Goal: Use online tool/utility: Utilize a website feature to perform a specific function

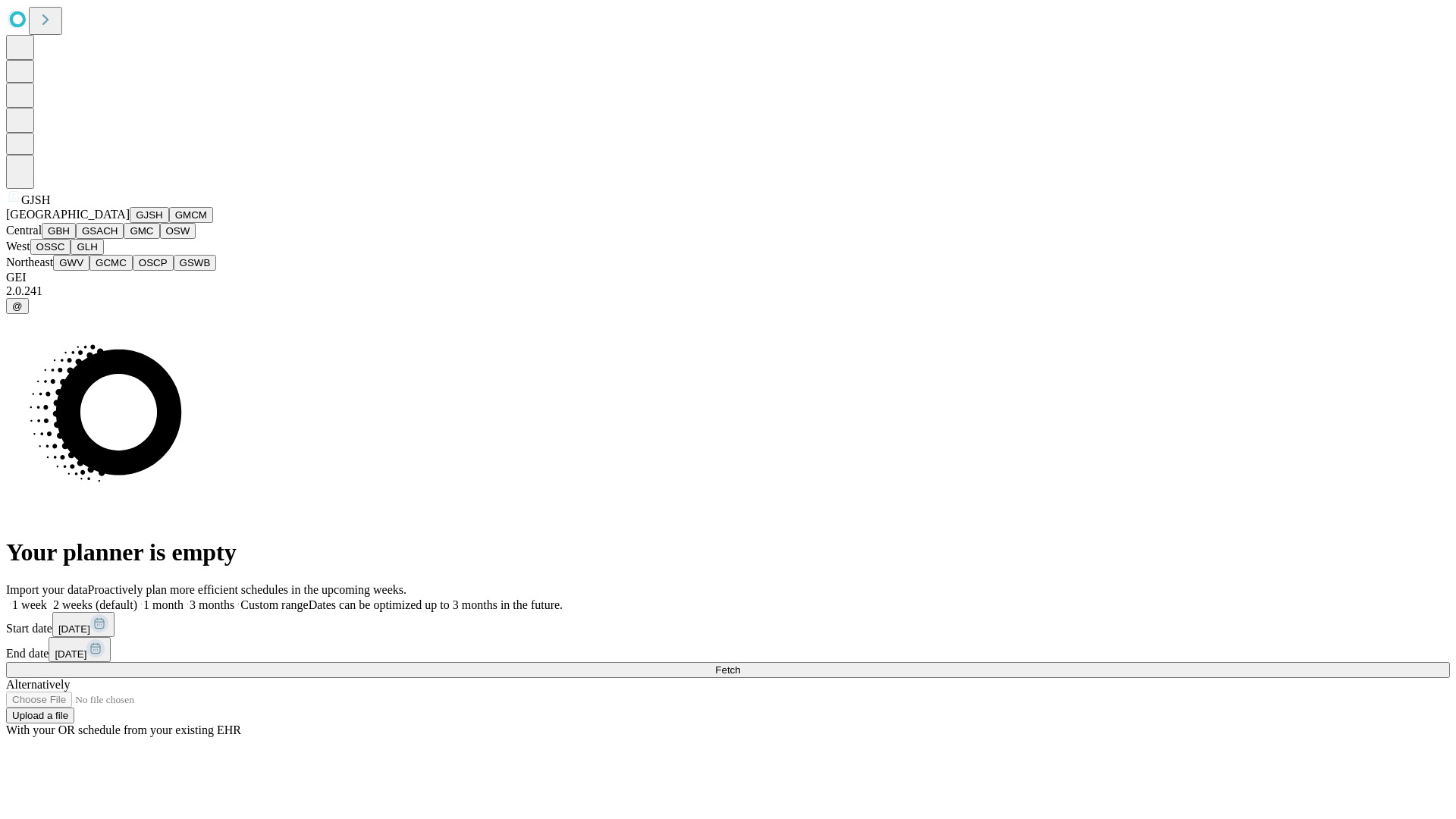
click at [129, 223] on button "GJSH" at bounding box center [149, 215] width 39 height 16
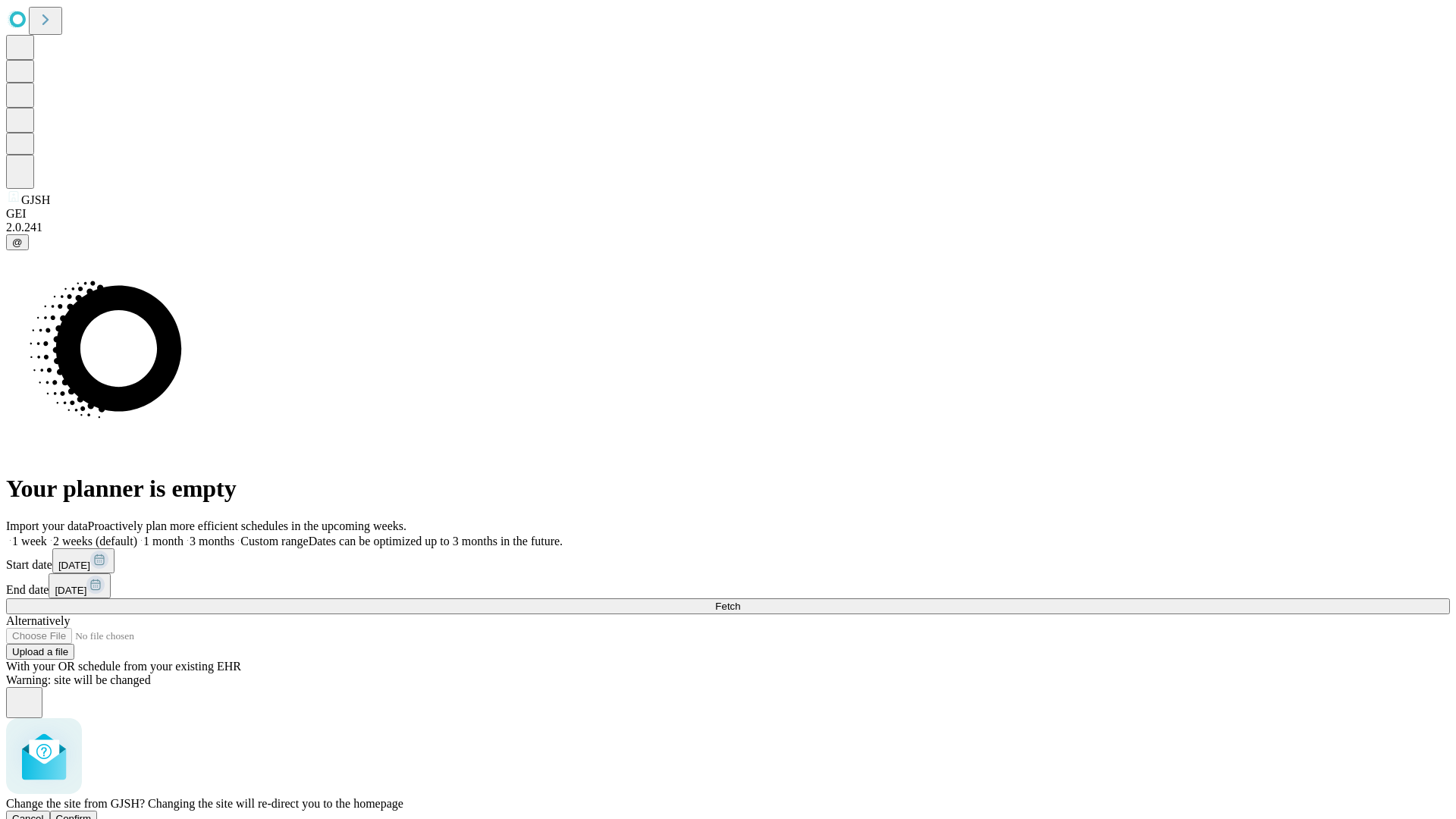
click at [92, 812] on span "Confirm" at bounding box center [74, 818] width 36 height 11
click at [137, 534] on label "2 weeks (default)" at bounding box center [92, 541] width 90 height 13
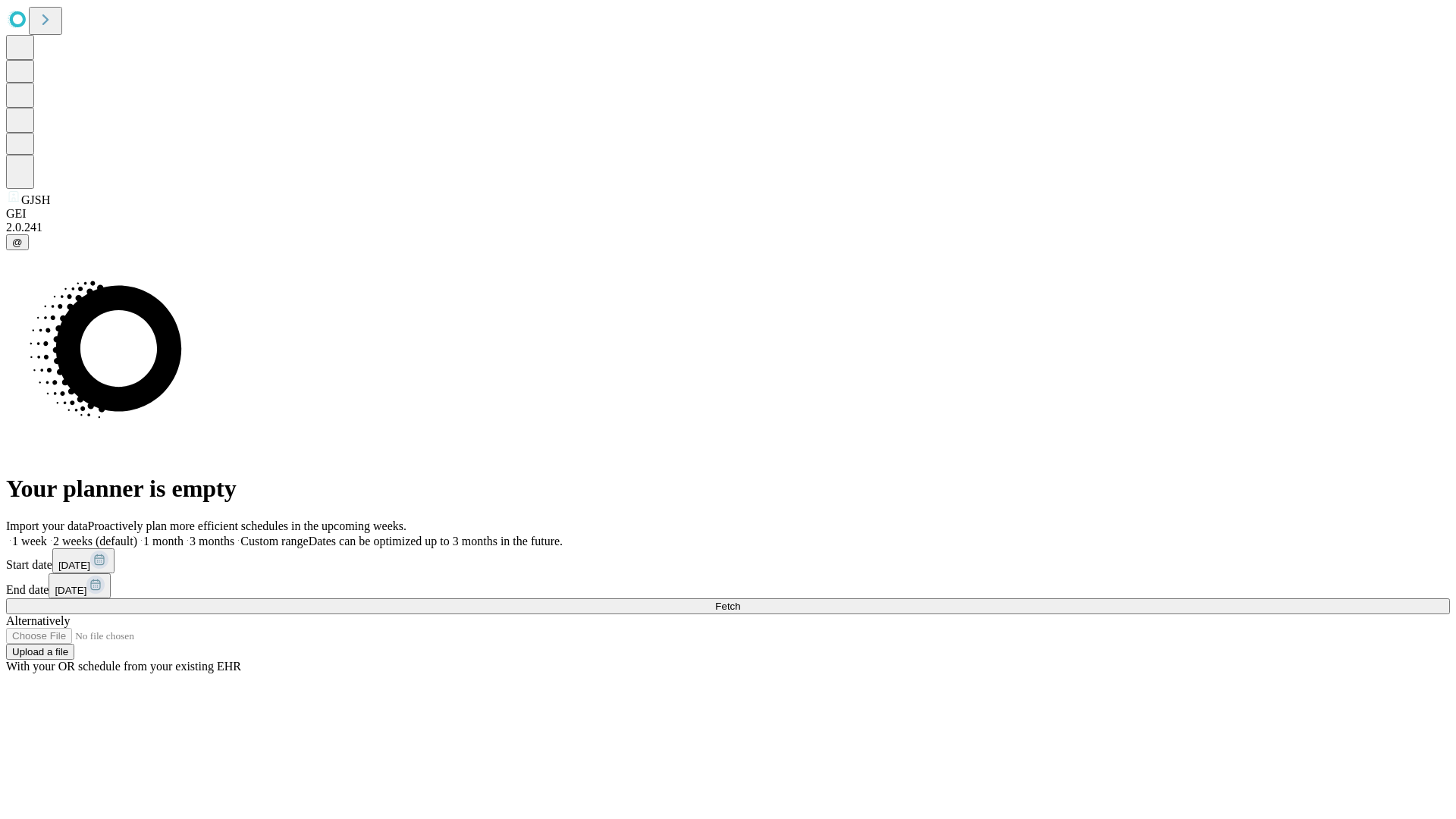
click at [740, 601] on span "Fetch" at bounding box center [727, 606] width 25 height 11
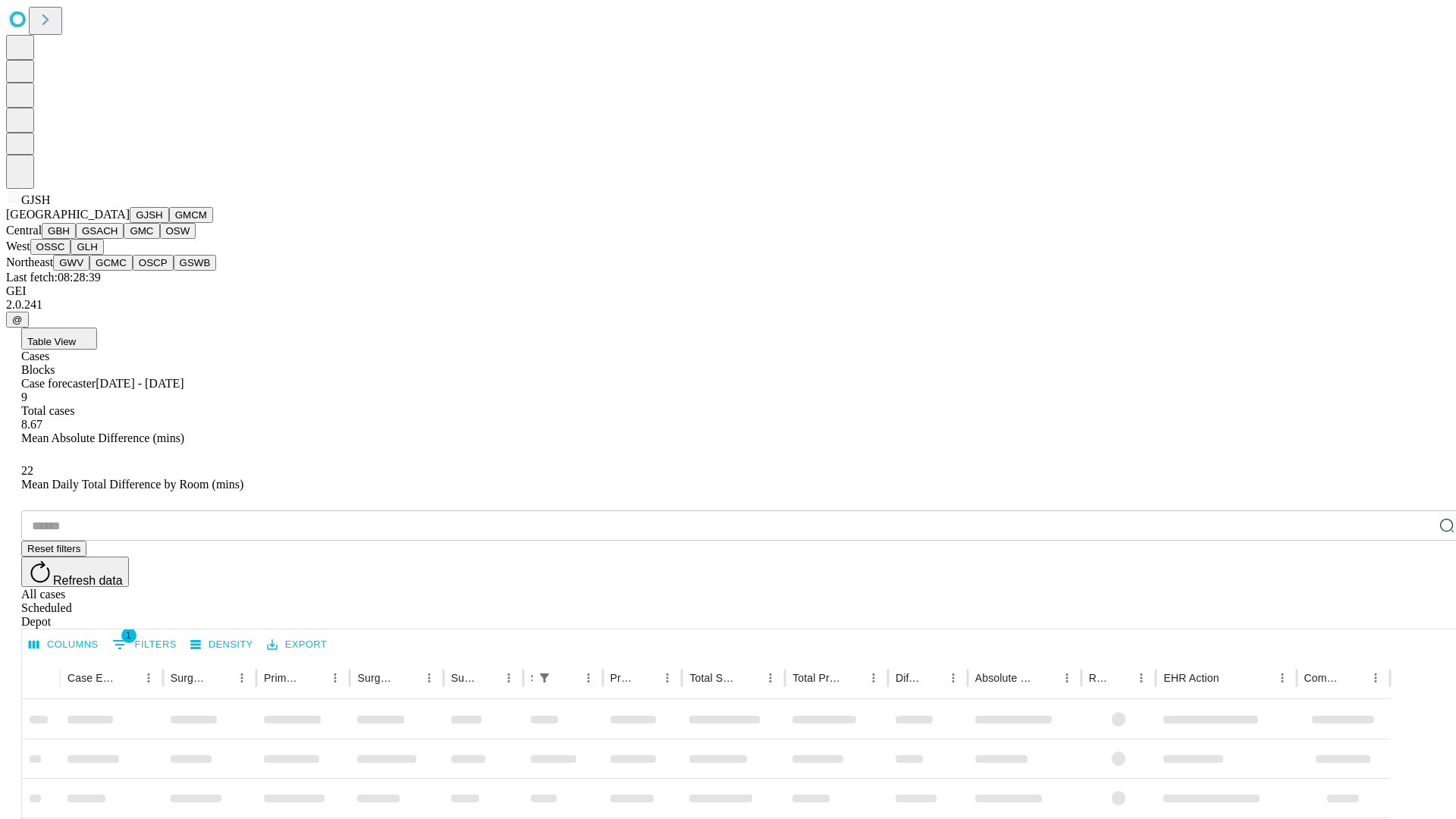
click at [169, 223] on button "GMCM" at bounding box center [190, 215] width 44 height 16
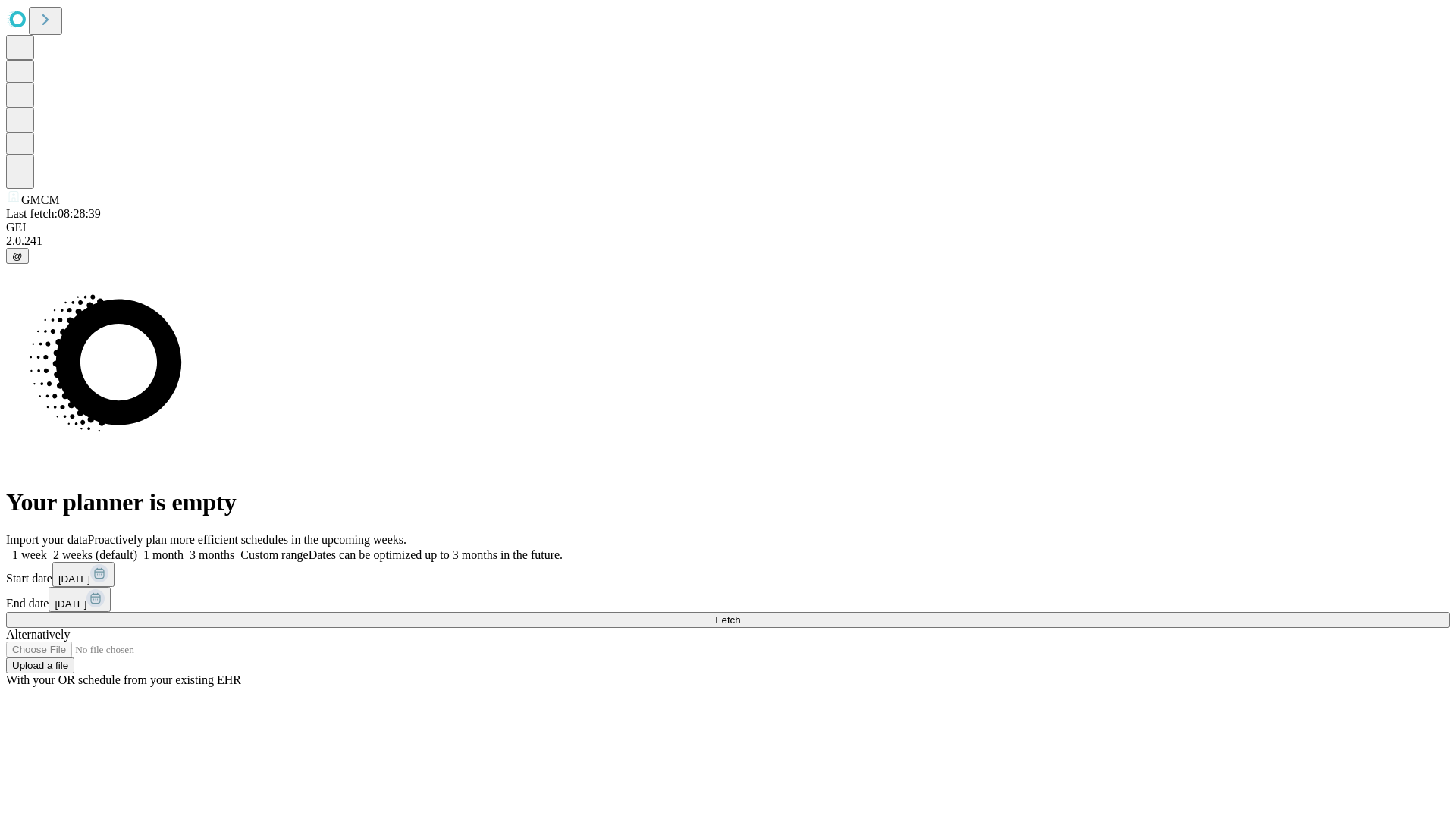
click at [137, 548] on label "2 weeks (default)" at bounding box center [92, 555] width 90 height 13
click at [740, 614] on span "Fetch" at bounding box center [727, 619] width 25 height 11
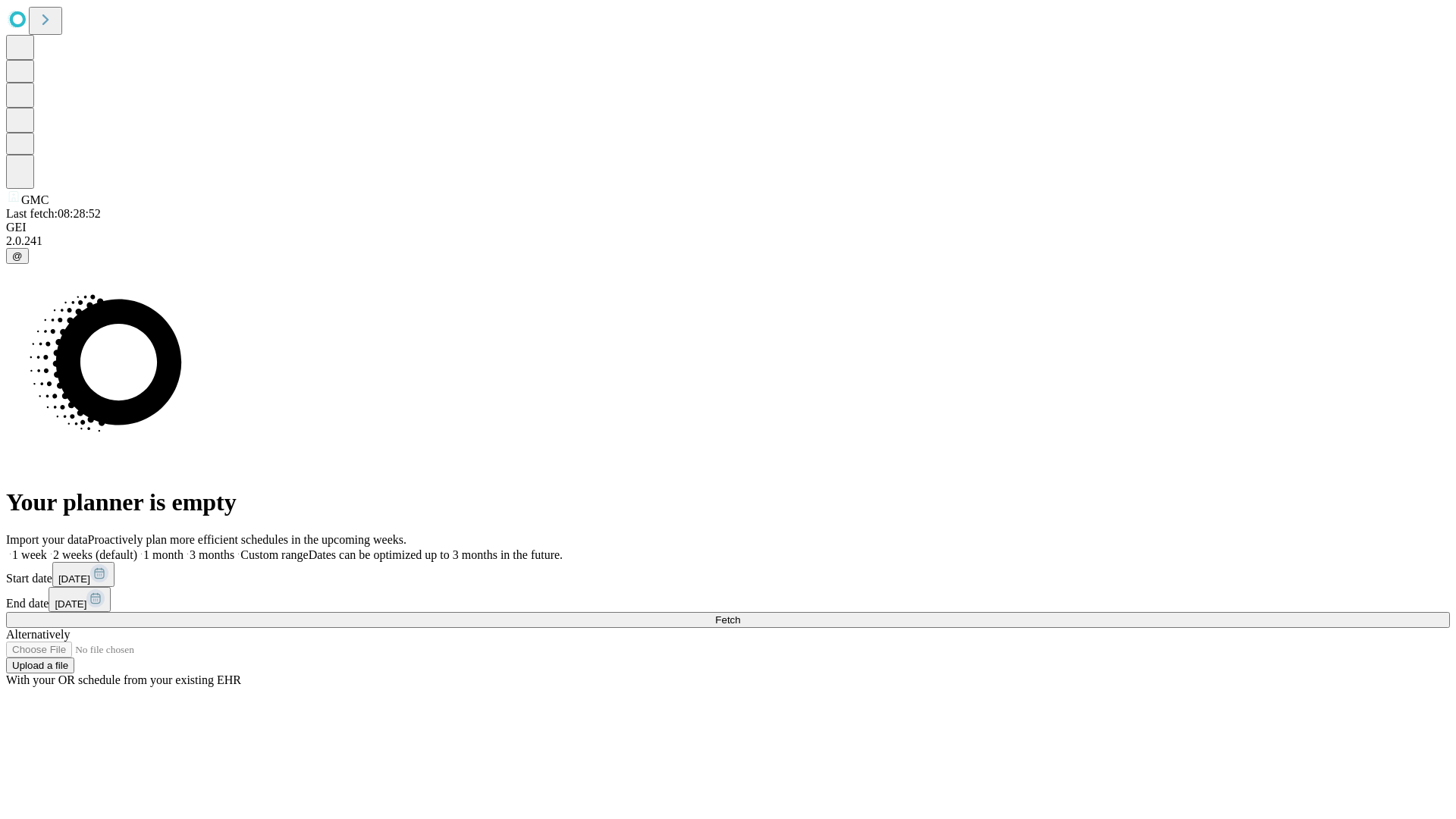
click at [137, 548] on label "2 weeks (default)" at bounding box center [92, 555] width 90 height 13
click at [740, 614] on span "Fetch" at bounding box center [727, 619] width 25 height 11
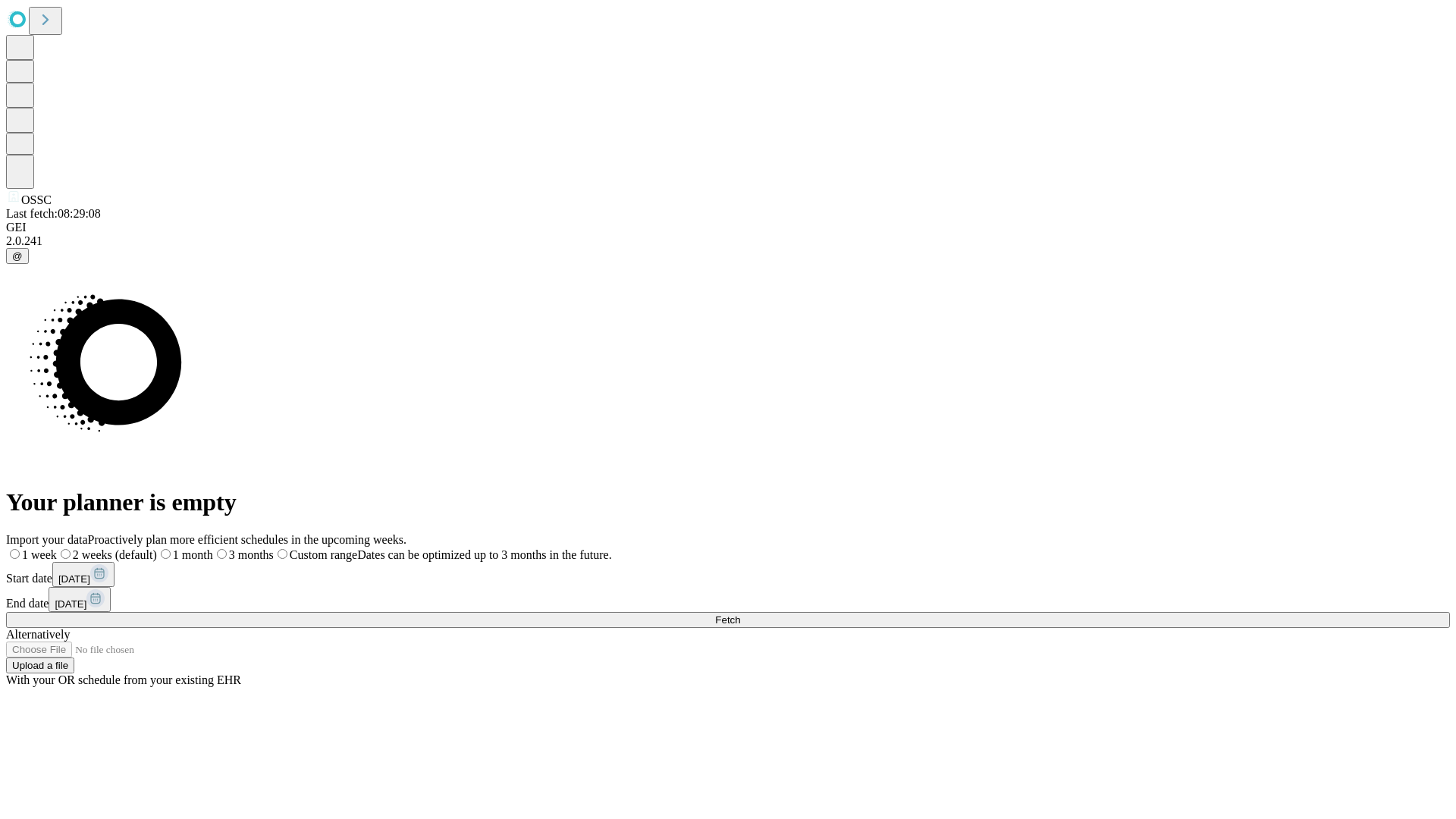
click at [156, 548] on label "2 weeks (default)" at bounding box center [107, 555] width 100 height 13
click at [740, 614] on span "Fetch" at bounding box center [727, 619] width 25 height 11
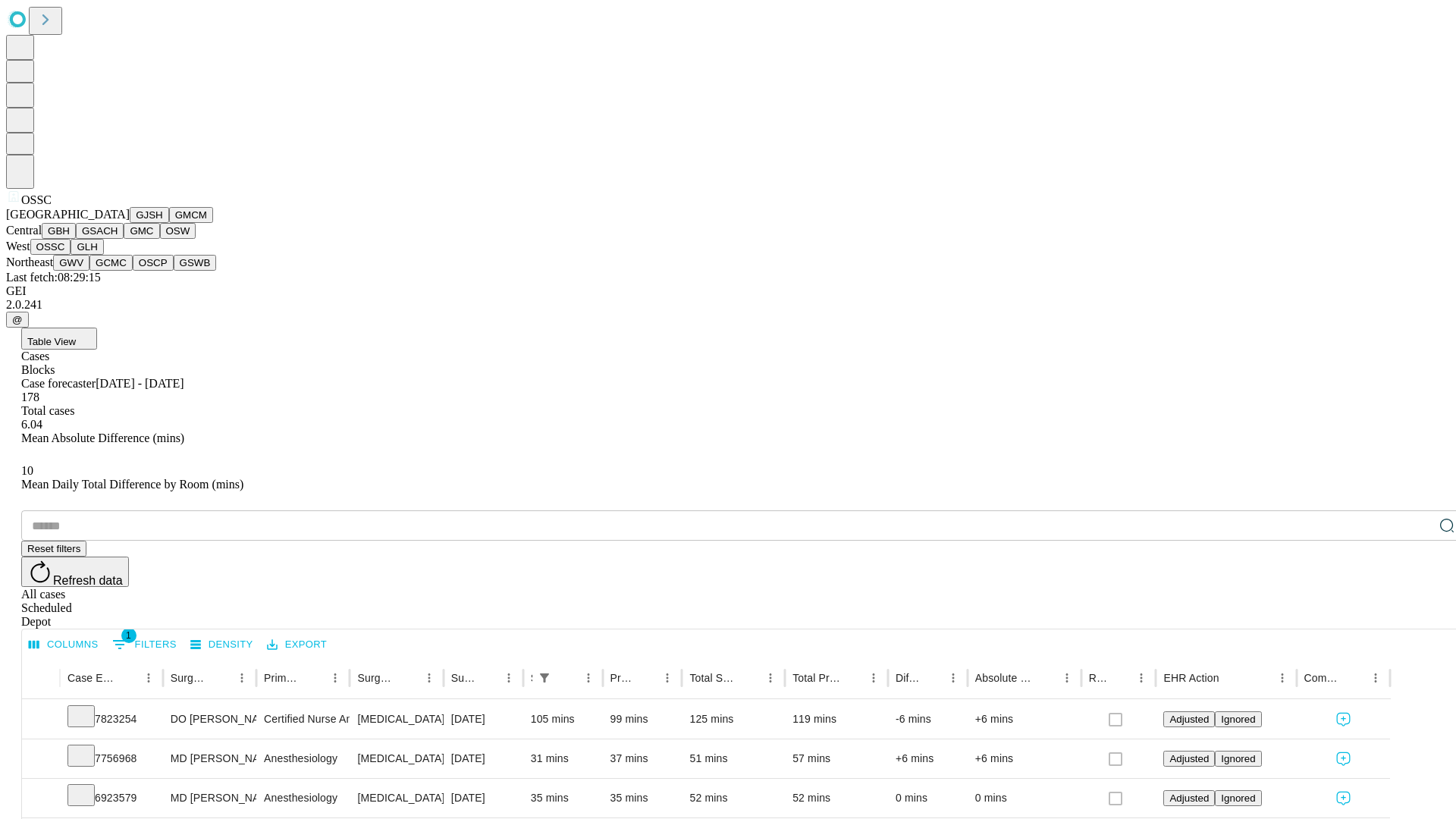
click at [103, 255] on button "GLH" at bounding box center [86, 246] width 33 height 16
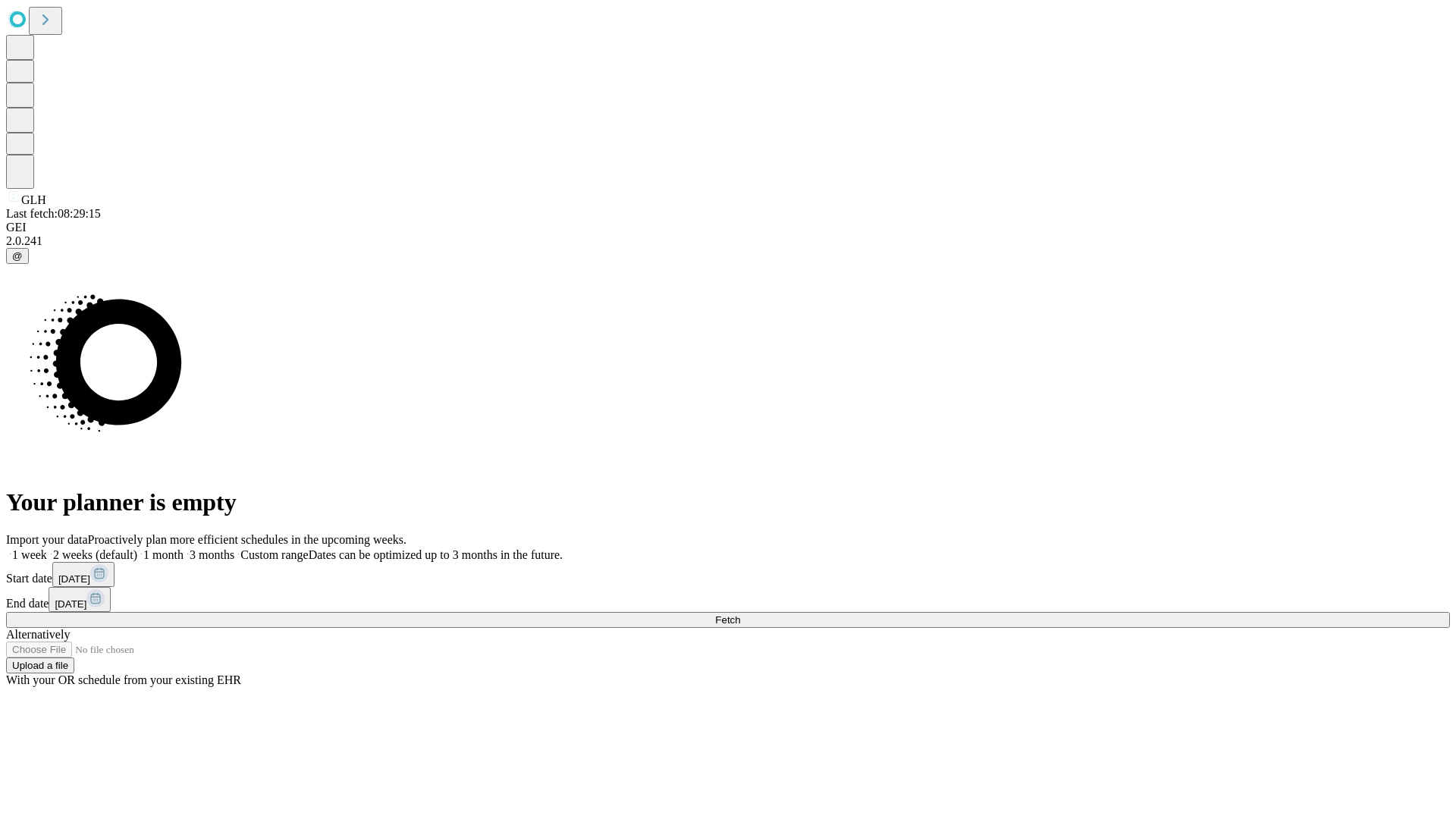
click at [740, 614] on span "Fetch" at bounding box center [727, 619] width 25 height 11
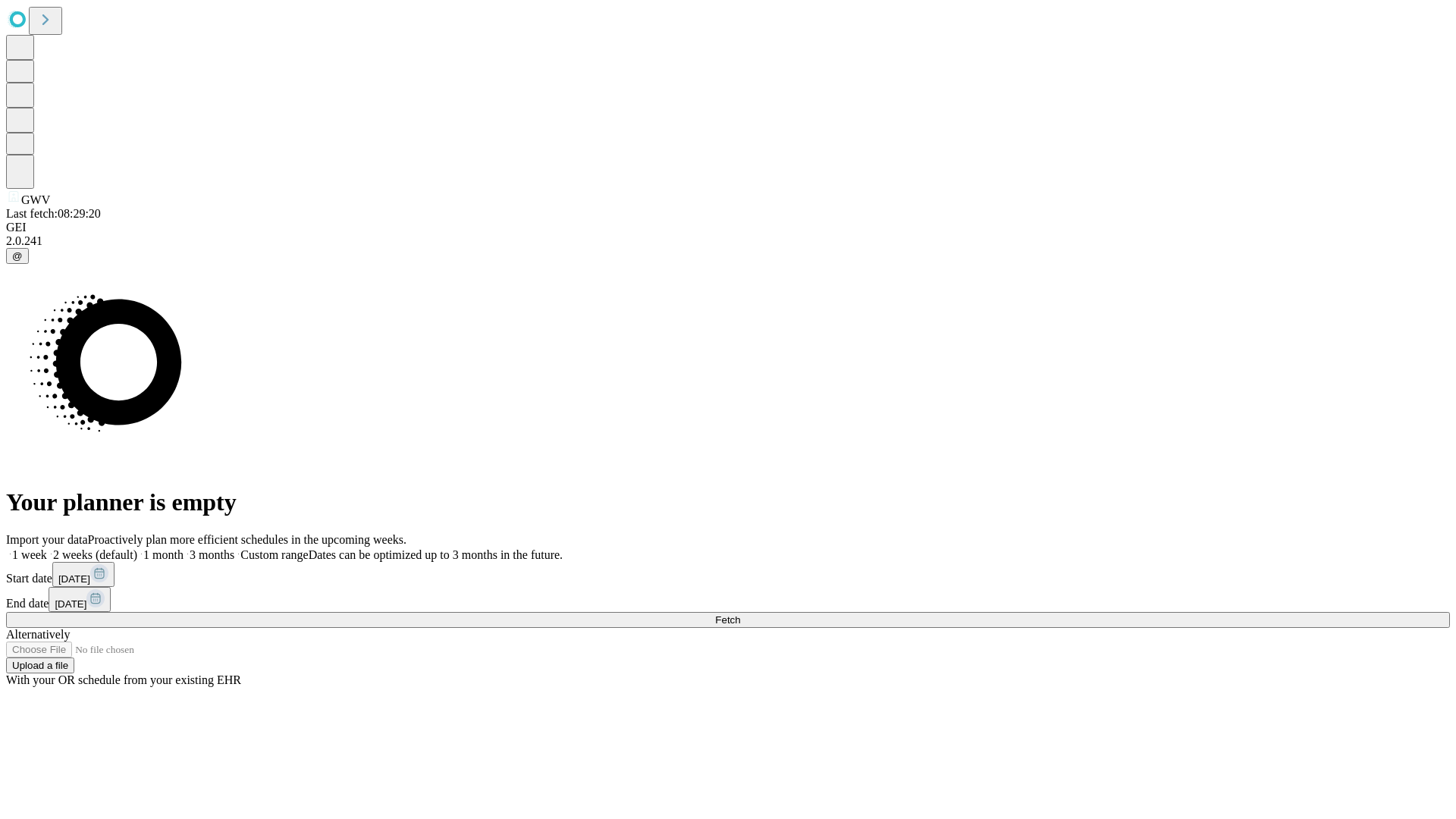
click at [740, 614] on span "Fetch" at bounding box center [727, 619] width 25 height 11
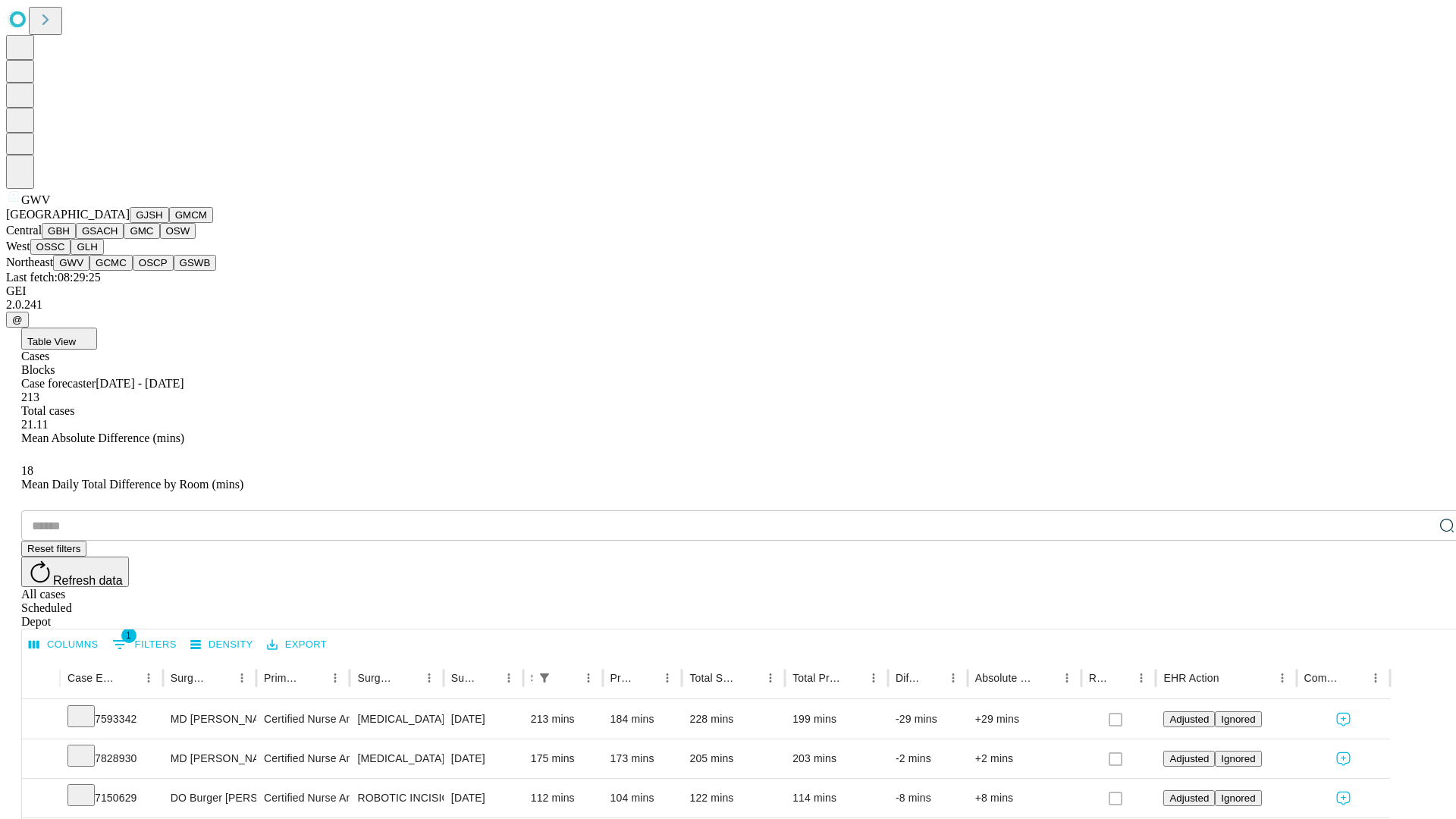
click at [117, 271] on button "GCMC" at bounding box center [111, 262] width 43 height 16
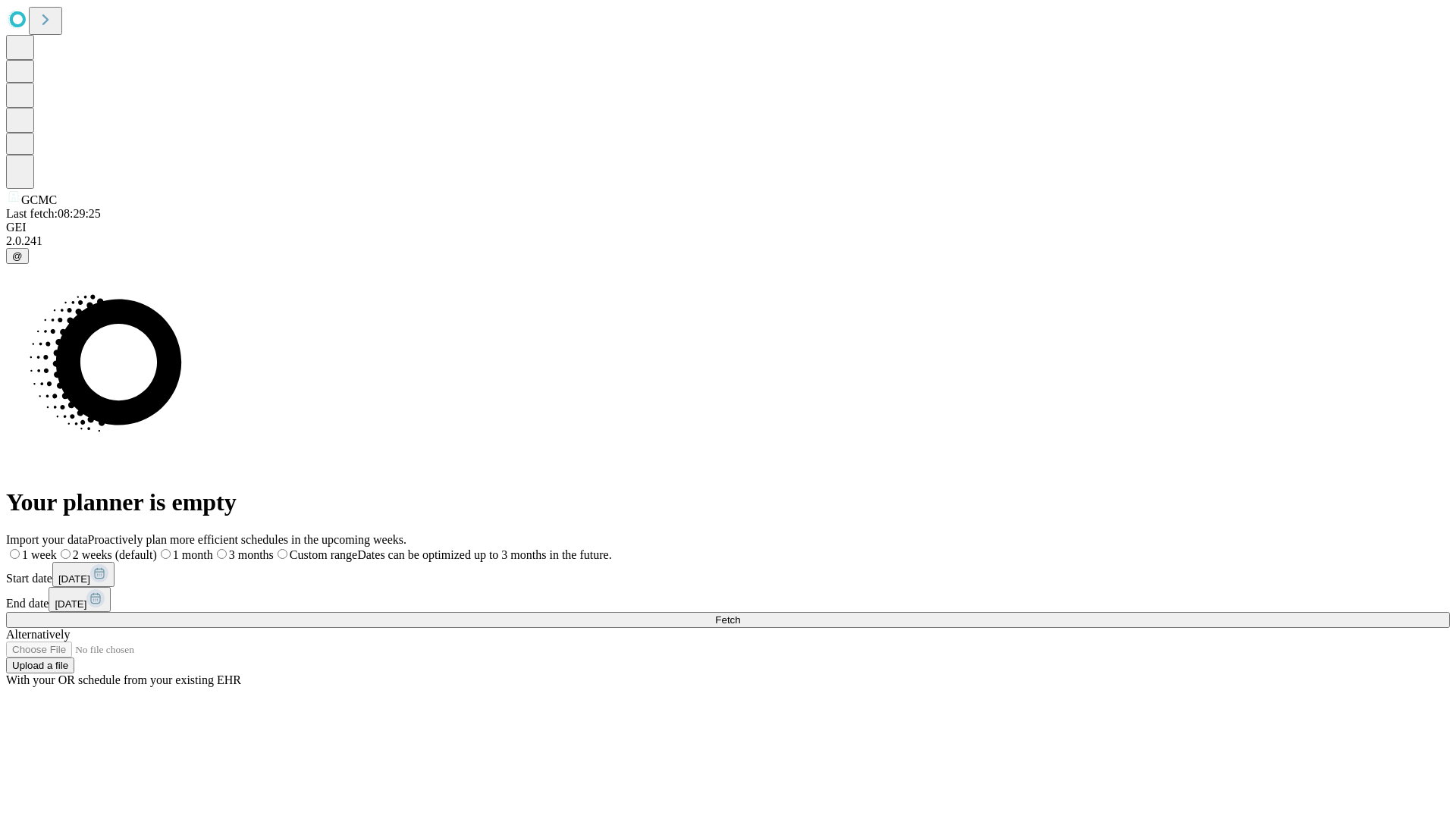
click at [156, 548] on label "2 weeks (default)" at bounding box center [107, 555] width 100 height 13
click at [740, 614] on span "Fetch" at bounding box center [727, 619] width 25 height 11
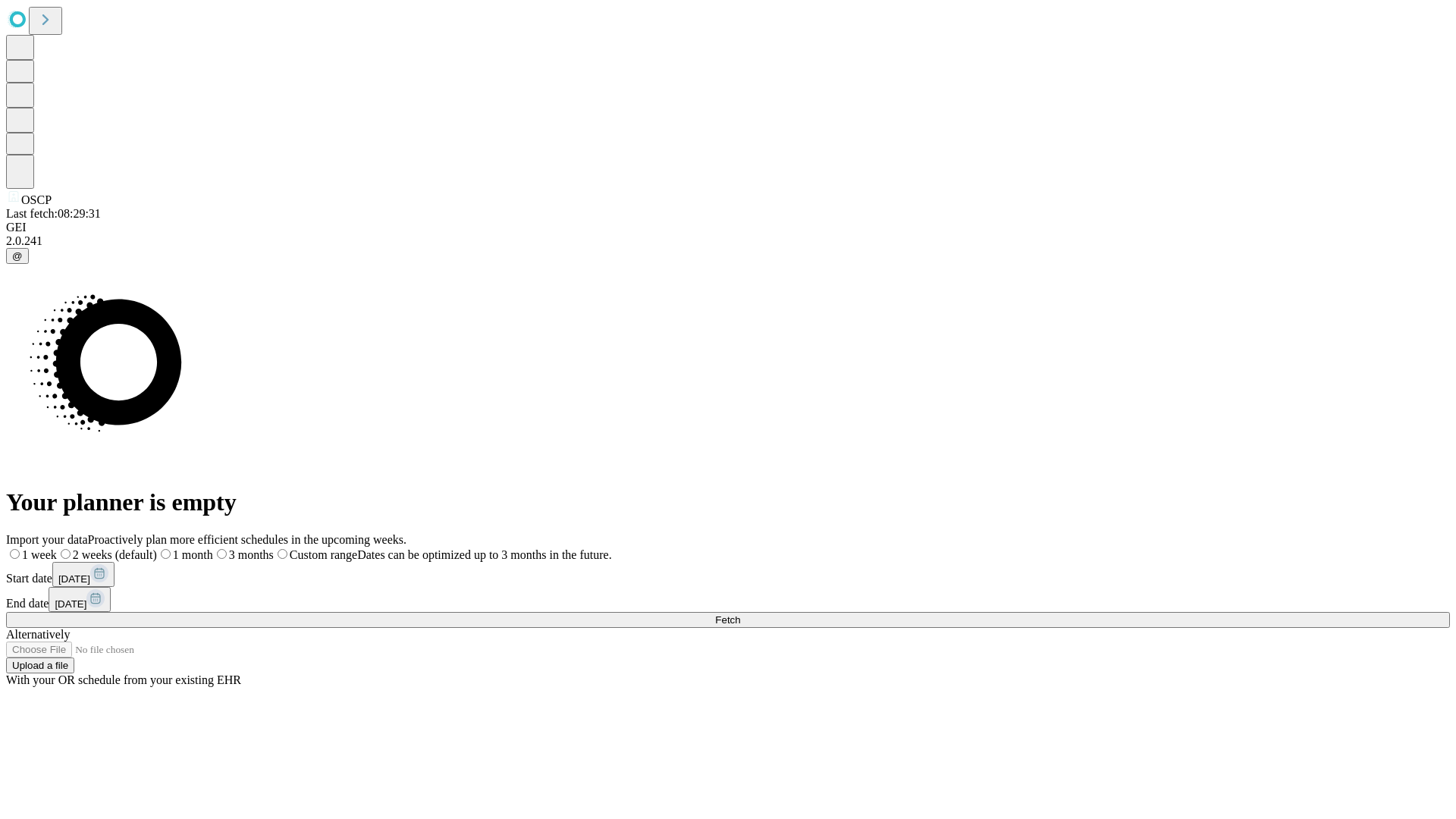
click at [156, 548] on label "2 weeks (default)" at bounding box center [107, 555] width 100 height 13
click at [740, 614] on span "Fetch" at bounding box center [727, 619] width 25 height 11
